Goal: Transaction & Acquisition: Purchase product/service

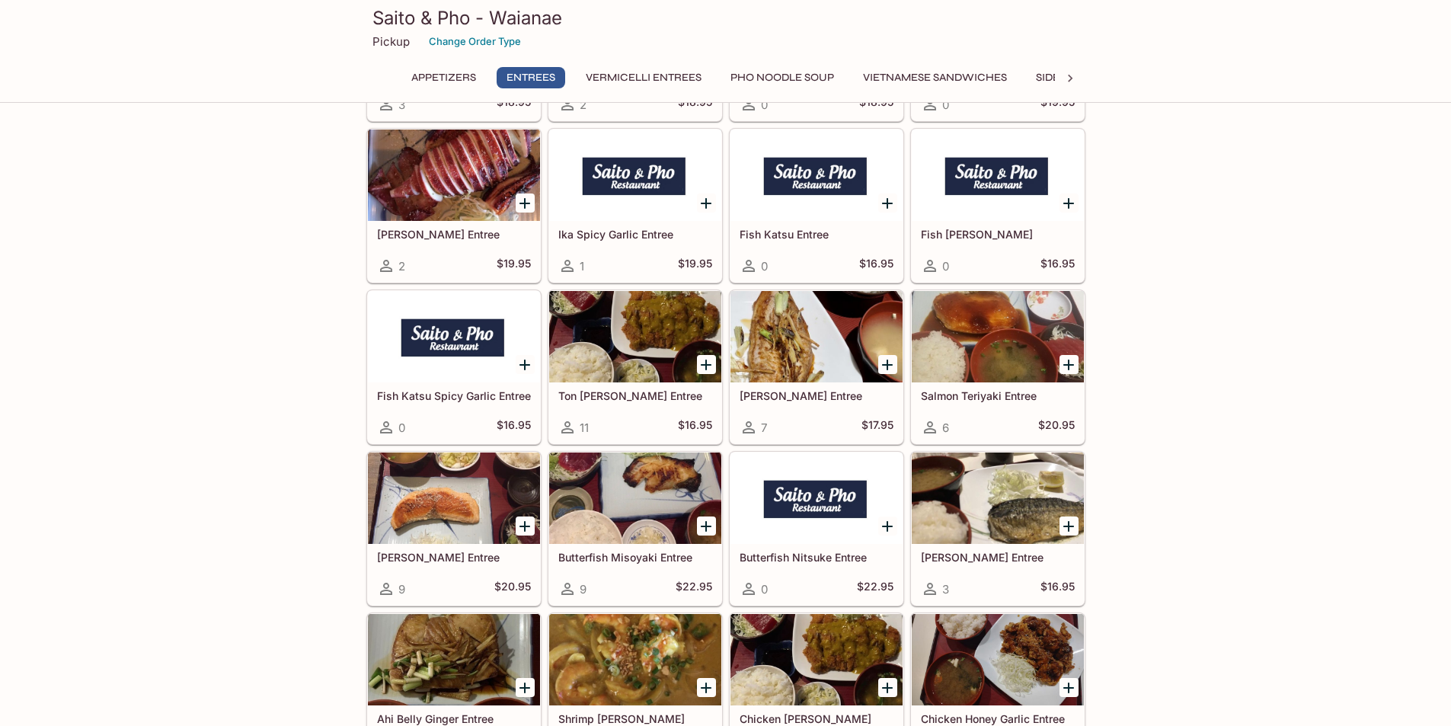
scroll to position [1295, 0]
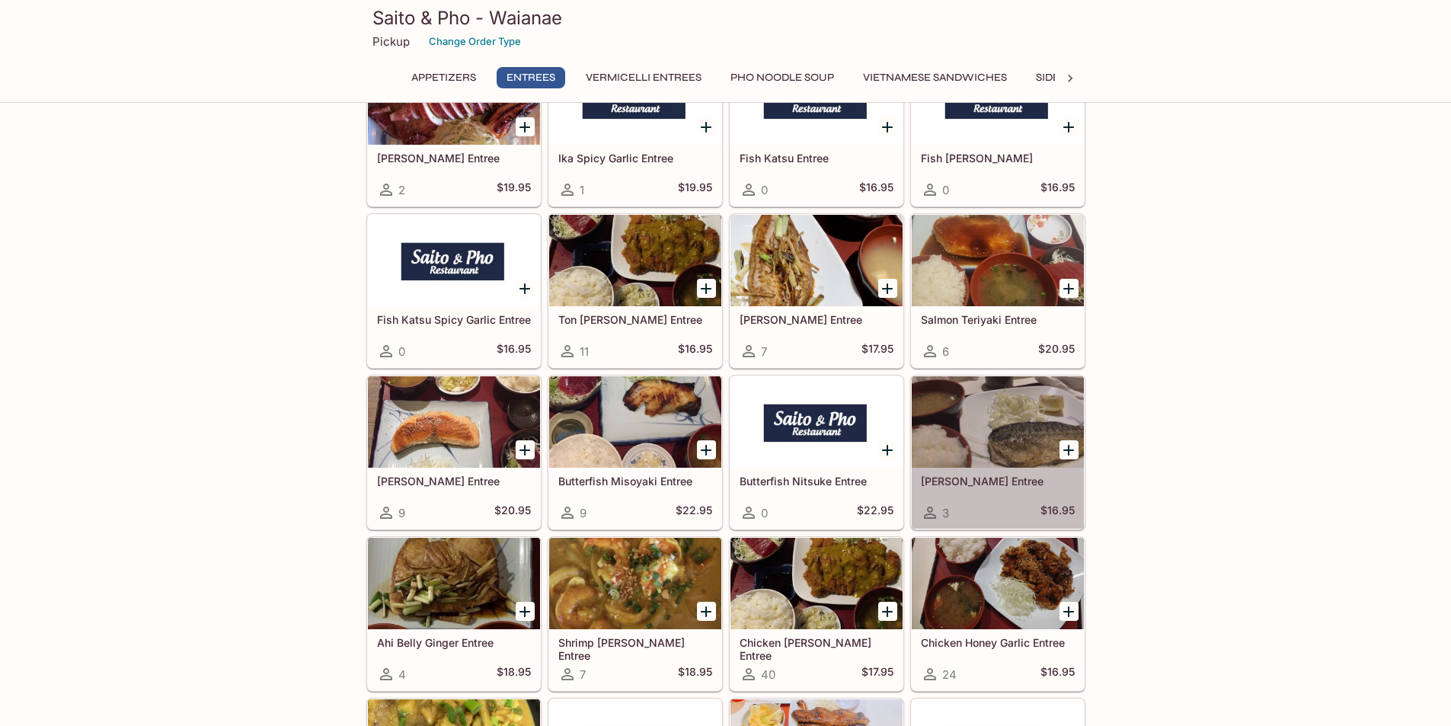
click at [986, 436] on div at bounding box center [998, 421] width 172 height 91
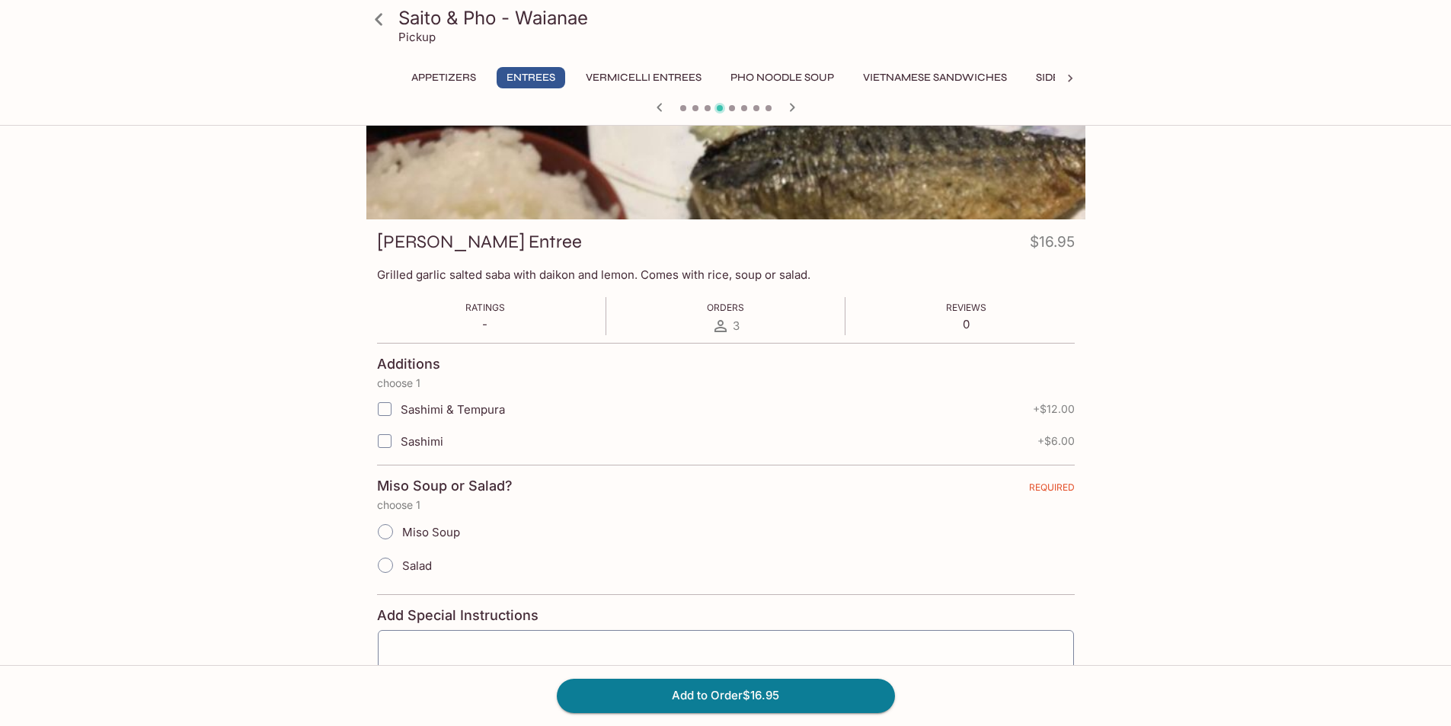
scroll to position [152, 0]
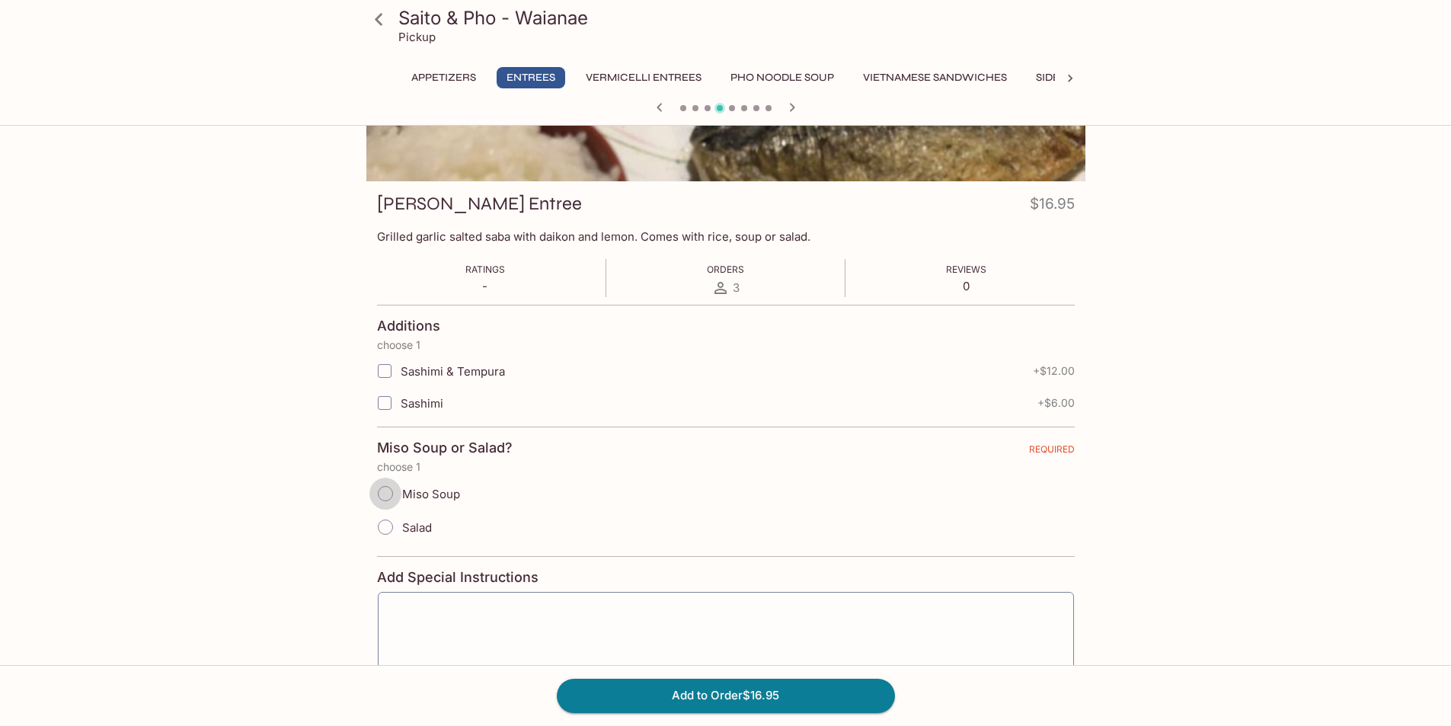
click at [388, 494] on input "Miso Soup" at bounding box center [385, 494] width 32 height 32
radio input "true"
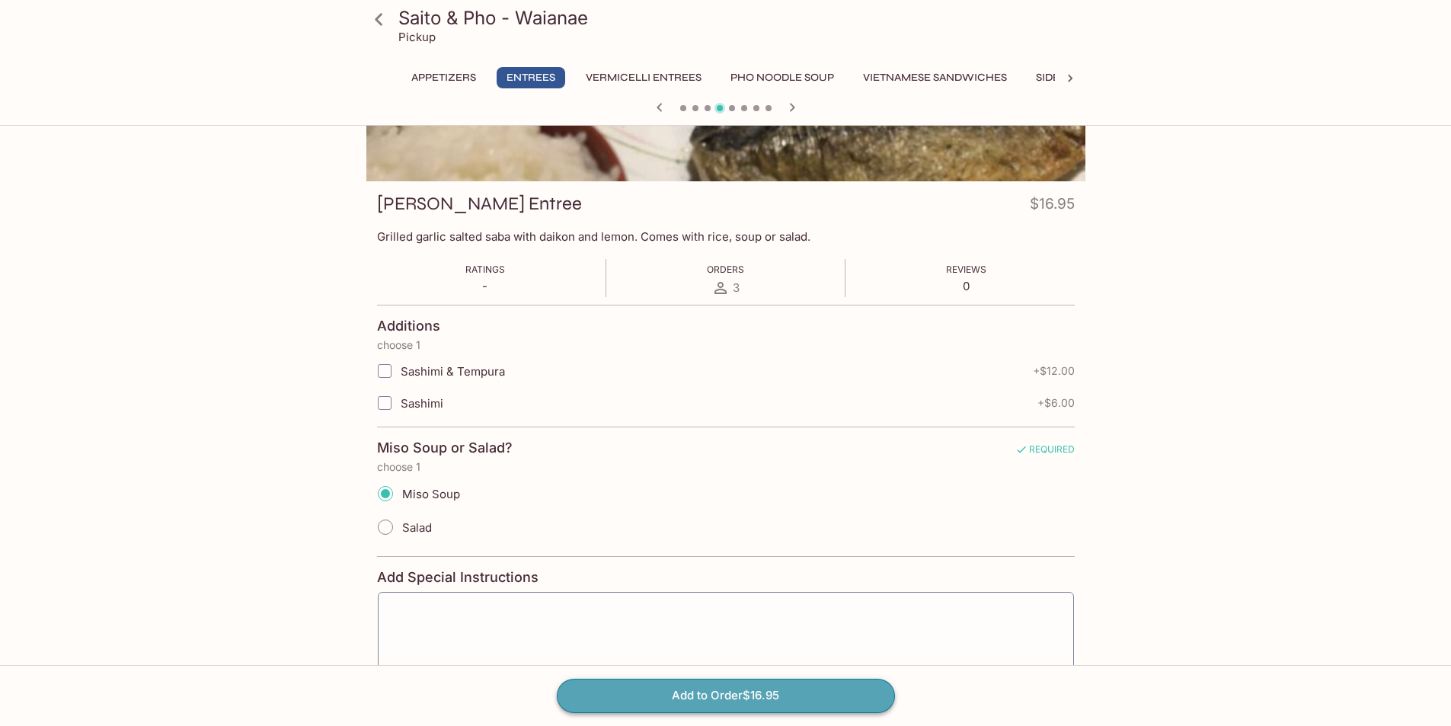
click at [791, 697] on button "Add to Order $16.95" at bounding box center [726, 696] width 338 height 34
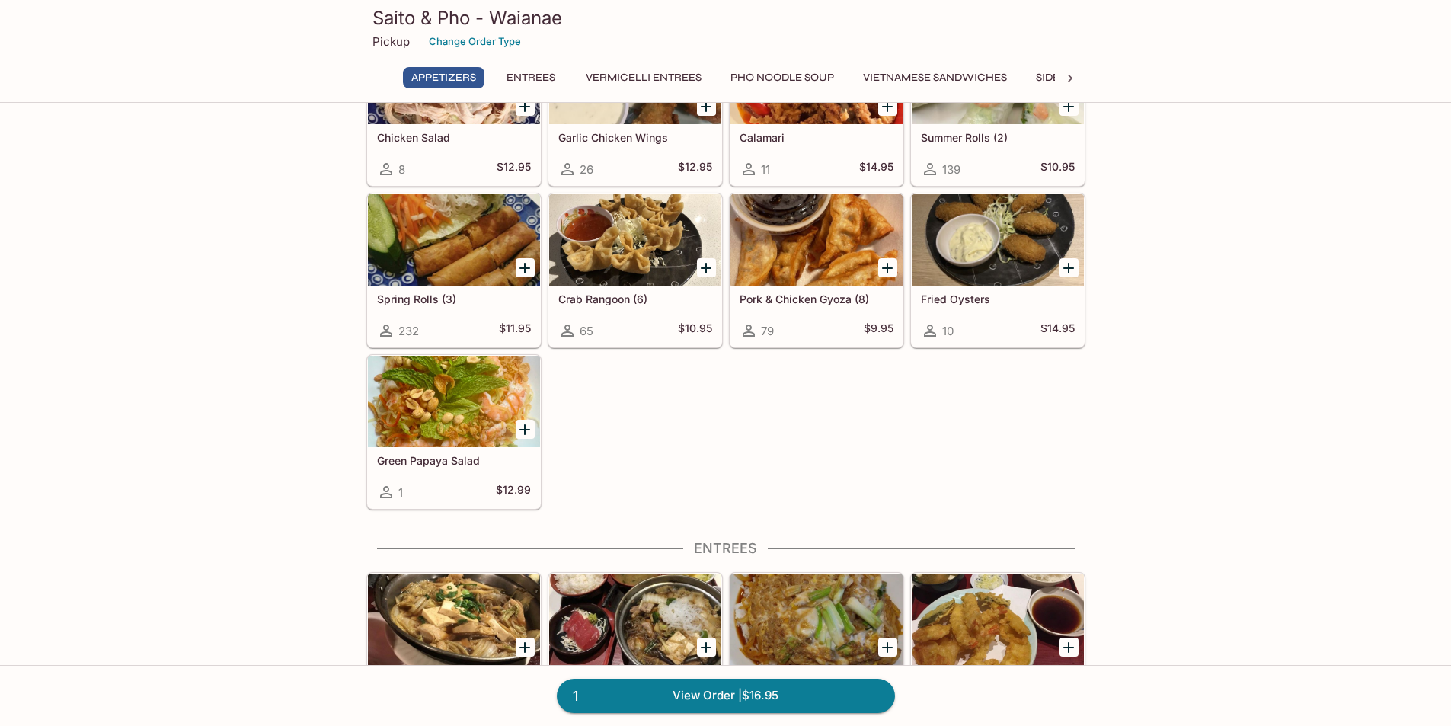
scroll to position [76, 0]
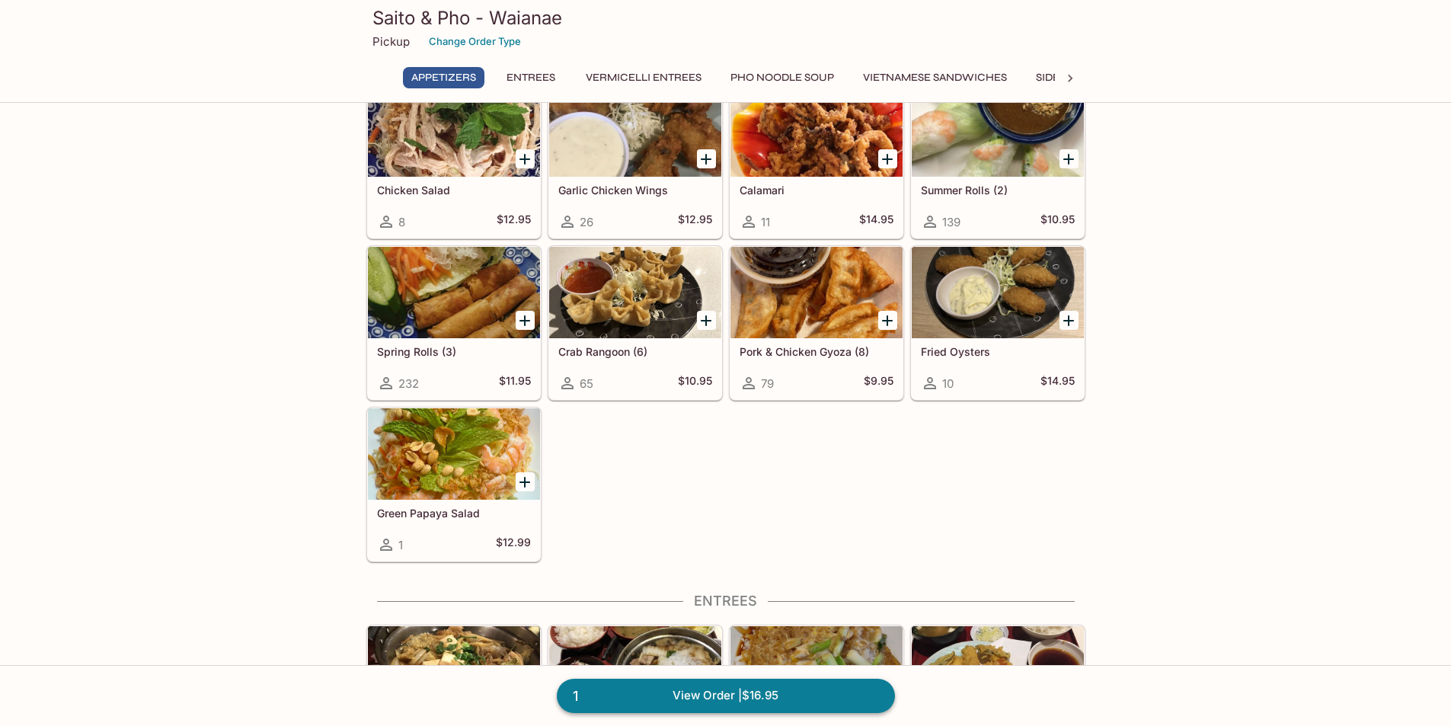
click at [701, 694] on link "1 View Order | $16.95" at bounding box center [726, 696] width 338 height 34
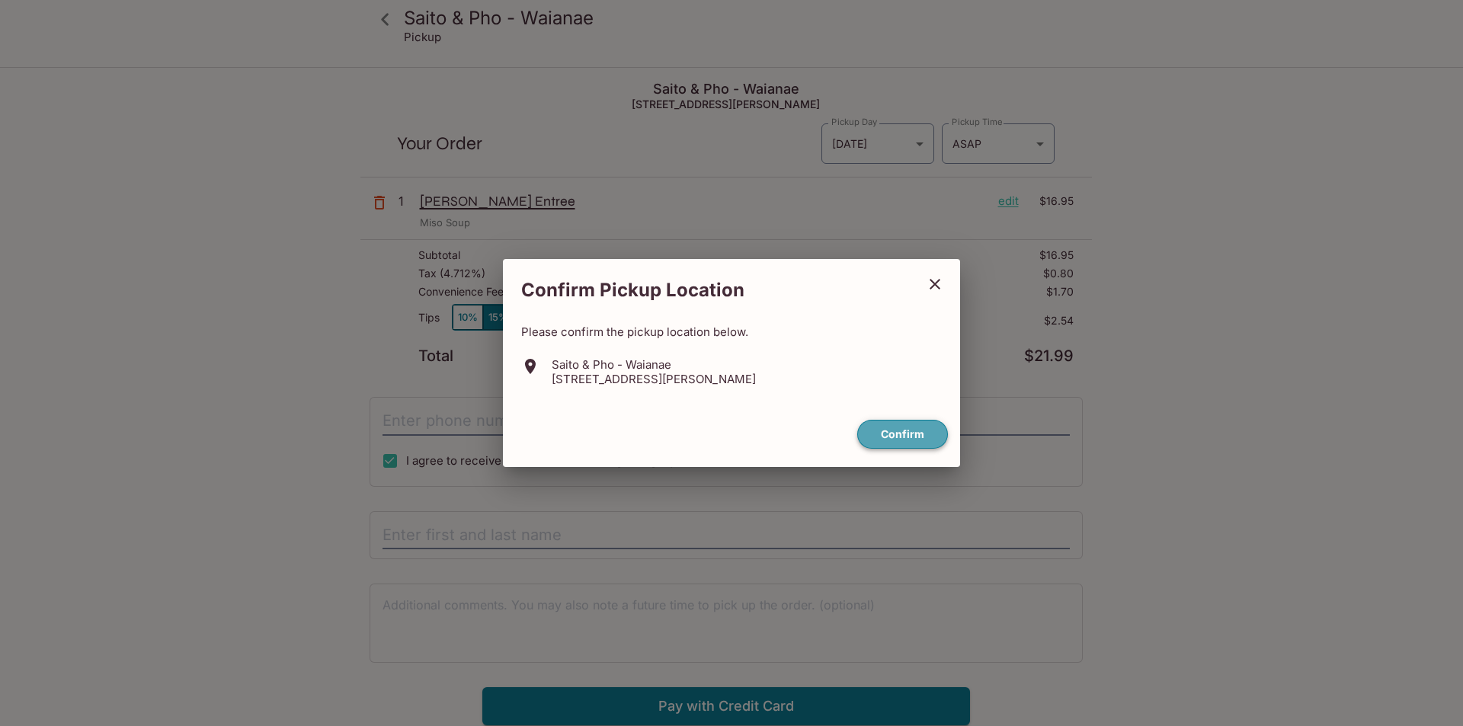
click at [906, 432] on button "Confirm" at bounding box center [902, 435] width 91 height 30
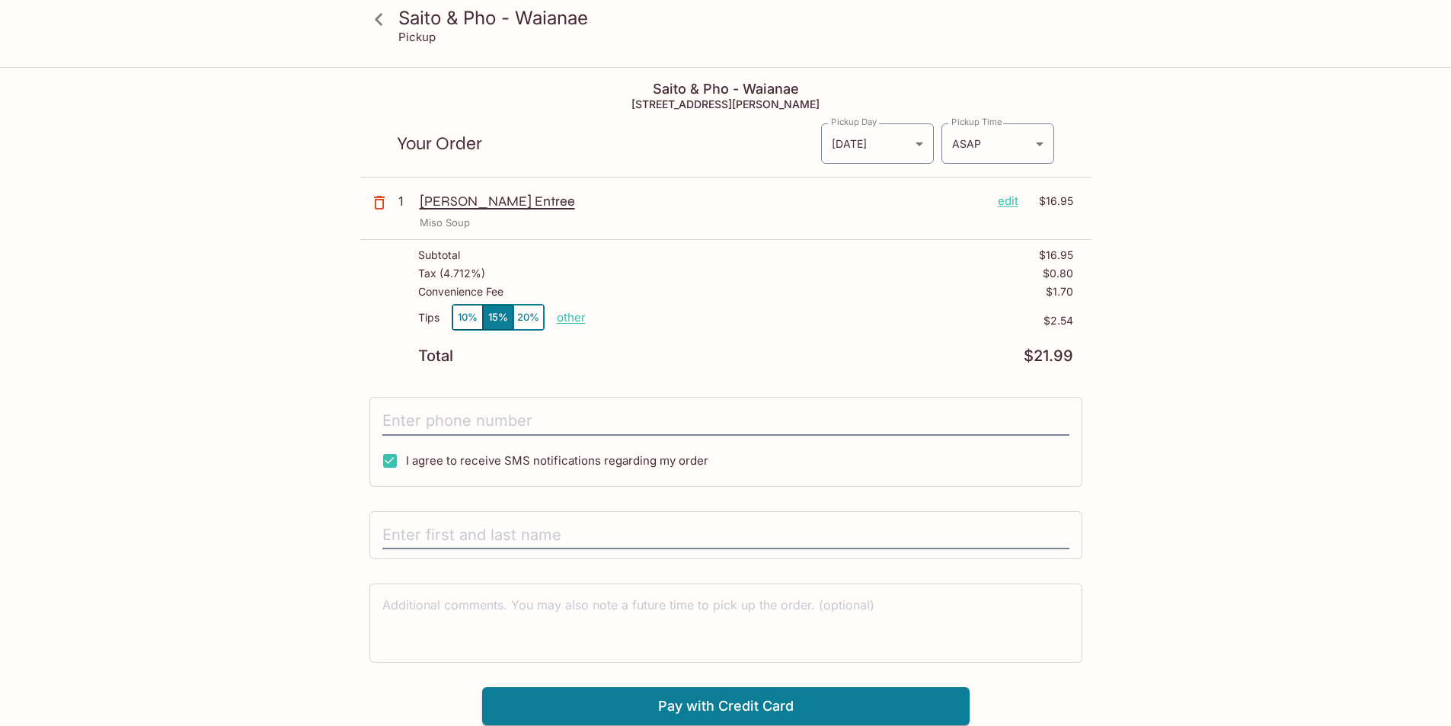
click at [577, 321] on p "other" at bounding box center [571, 317] width 29 height 14
type input "0.00"
click at [382, 14] on icon at bounding box center [379, 19] width 27 height 27
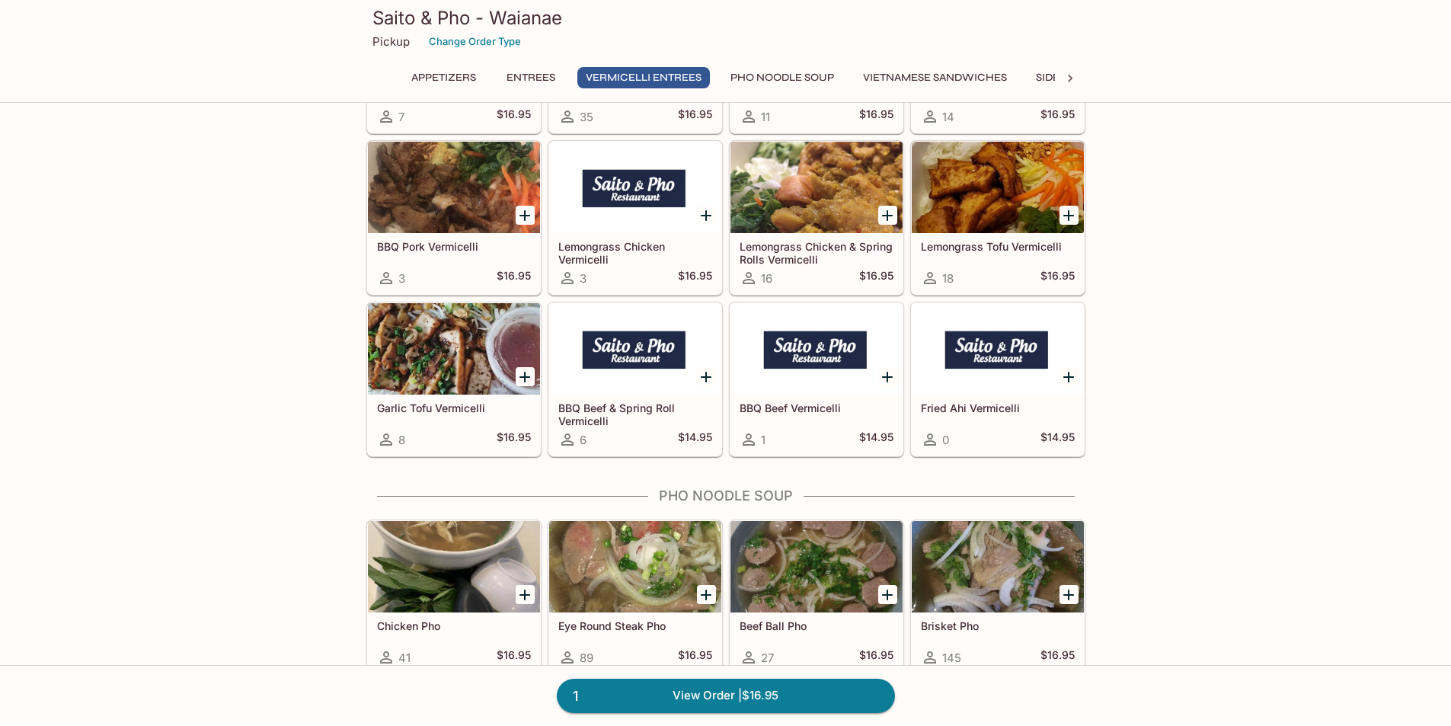
scroll to position [2590, 0]
